Goal: Information Seeking & Learning: Learn about a topic

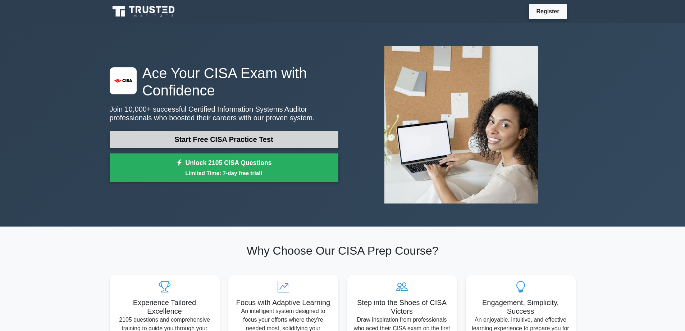
click at [259, 139] on link "Start Free CISA Practice Test" at bounding box center [224, 139] width 229 height 17
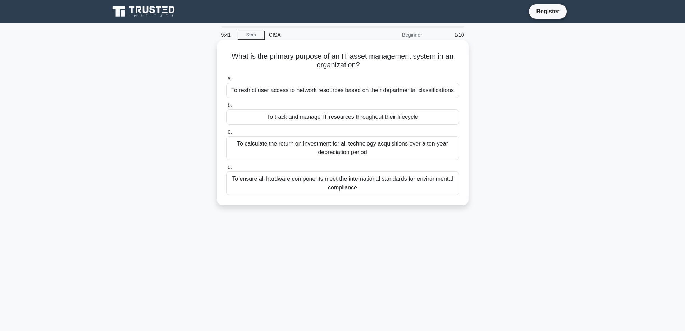
click at [347, 120] on div "To track and manage IT resources throughout their lifecycle" at bounding box center [342, 116] width 233 height 15
click at [226, 108] on input "b. To track and manage IT resources throughout their lifecycle" at bounding box center [226, 105] width 0 height 5
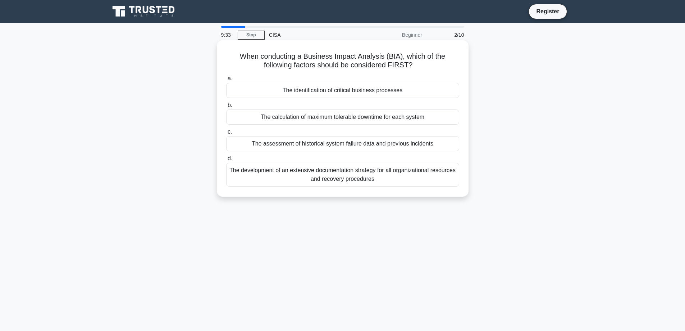
click at [333, 91] on div "The identification of critical business processes" at bounding box center [342, 90] width 233 height 15
click at [226, 81] on input "a. The identification of critical business processes" at bounding box center [226, 78] width 0 height 5
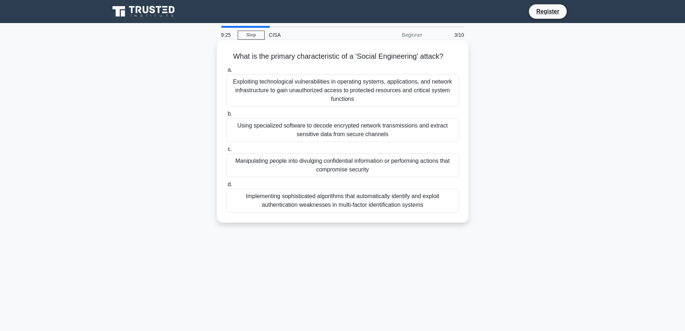
click at [317, 165] on div "Manipulating people into divulging confidential information or performing actio…" at bounding box center [342, 165] width 233 height 24
click at [226, 151] on input "c. Manipulating people into divulging confidential information or performing ac…" at bounding box center [226, 149] width 0 height 5
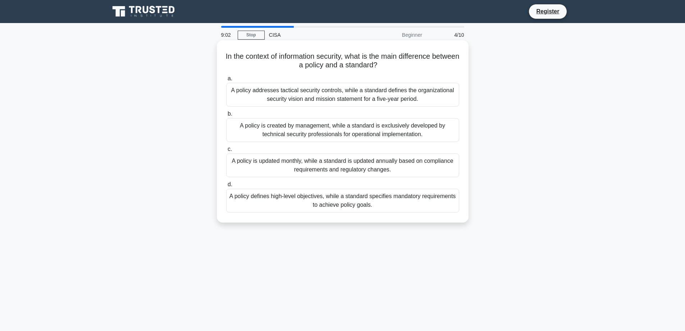
click at [344, 204] on div "A policy defines high-level objectives, while a standard specifies mandatory re…" at bounding box center [342, 200] width 233 height 24
click at [226, 187] on input "d. A policy defines high-level objectives, while a standard specifies mandatory…" at bounding box center [226, 184] width 0 height 5
